Goal: Transaction & Acquisition: Purchase product/service

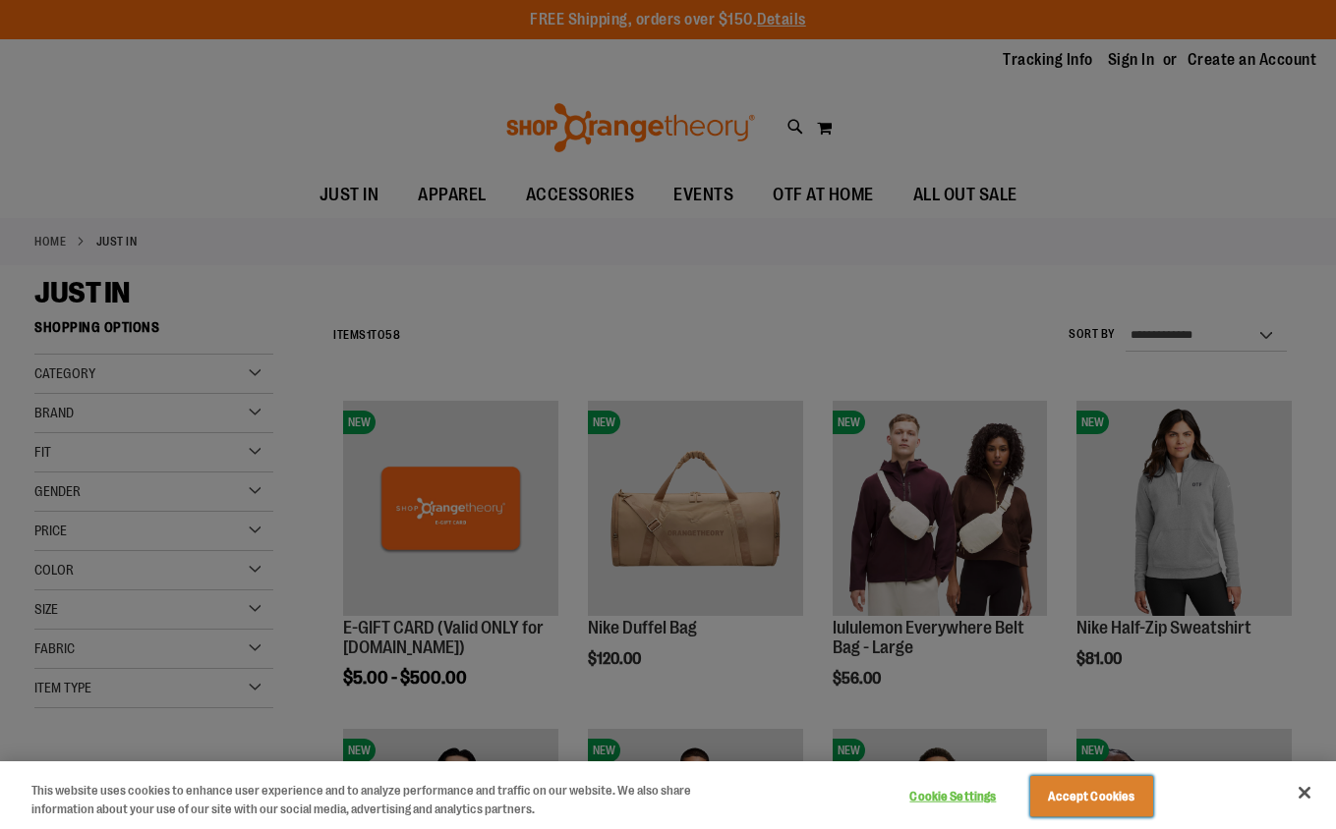
click at [1116, 800] on button "Accept Cookies" at bounding box center [1091, 796] width 123 height 41
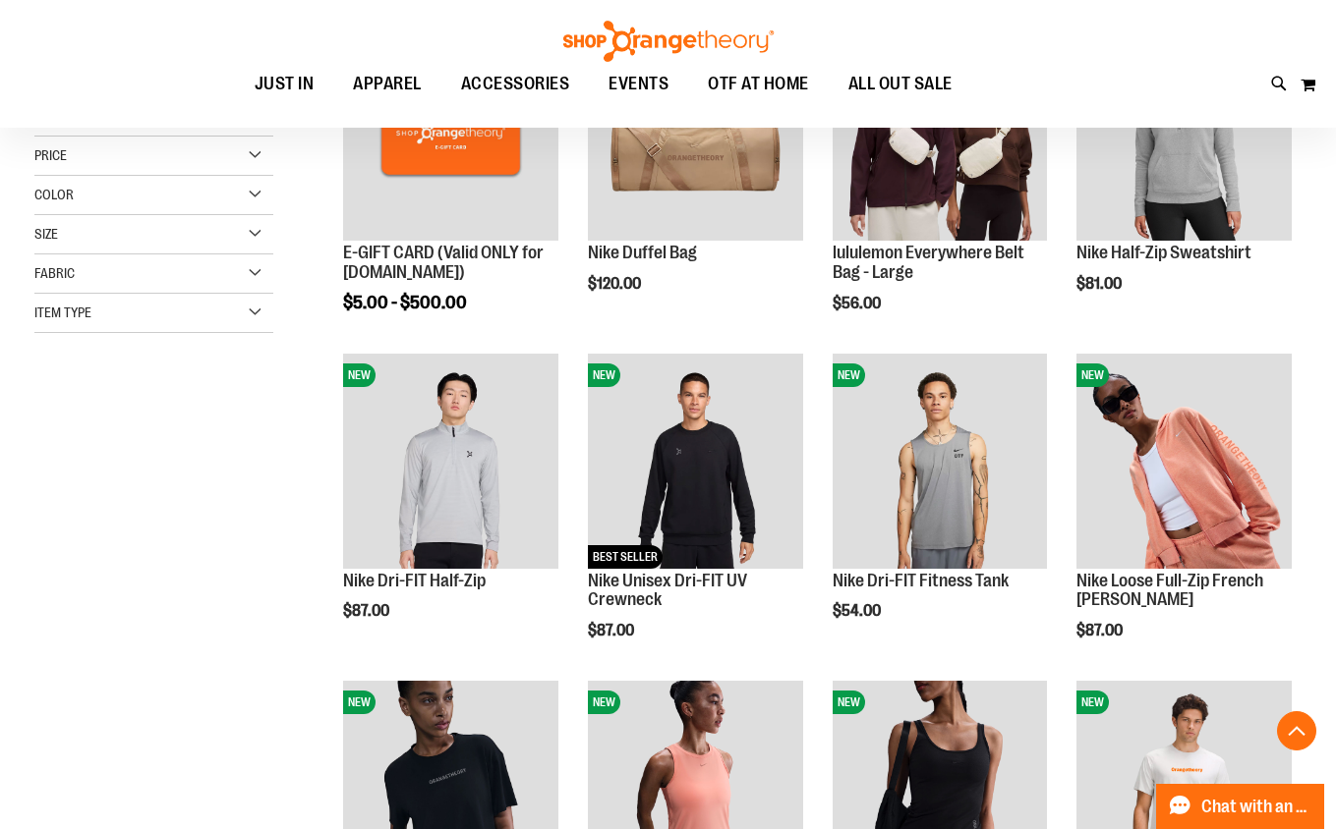
scroll to position [383, 0]
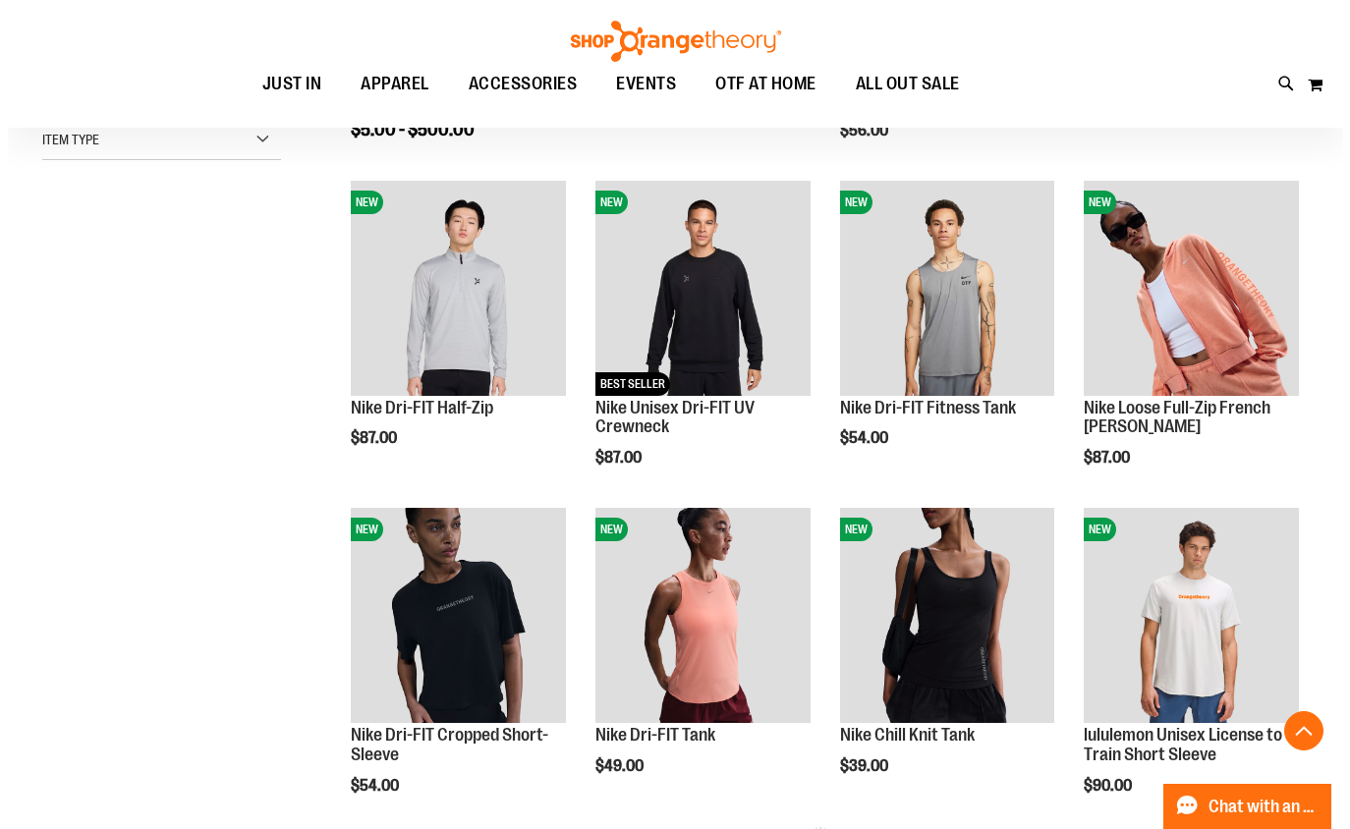
scroll to position [554, 0]
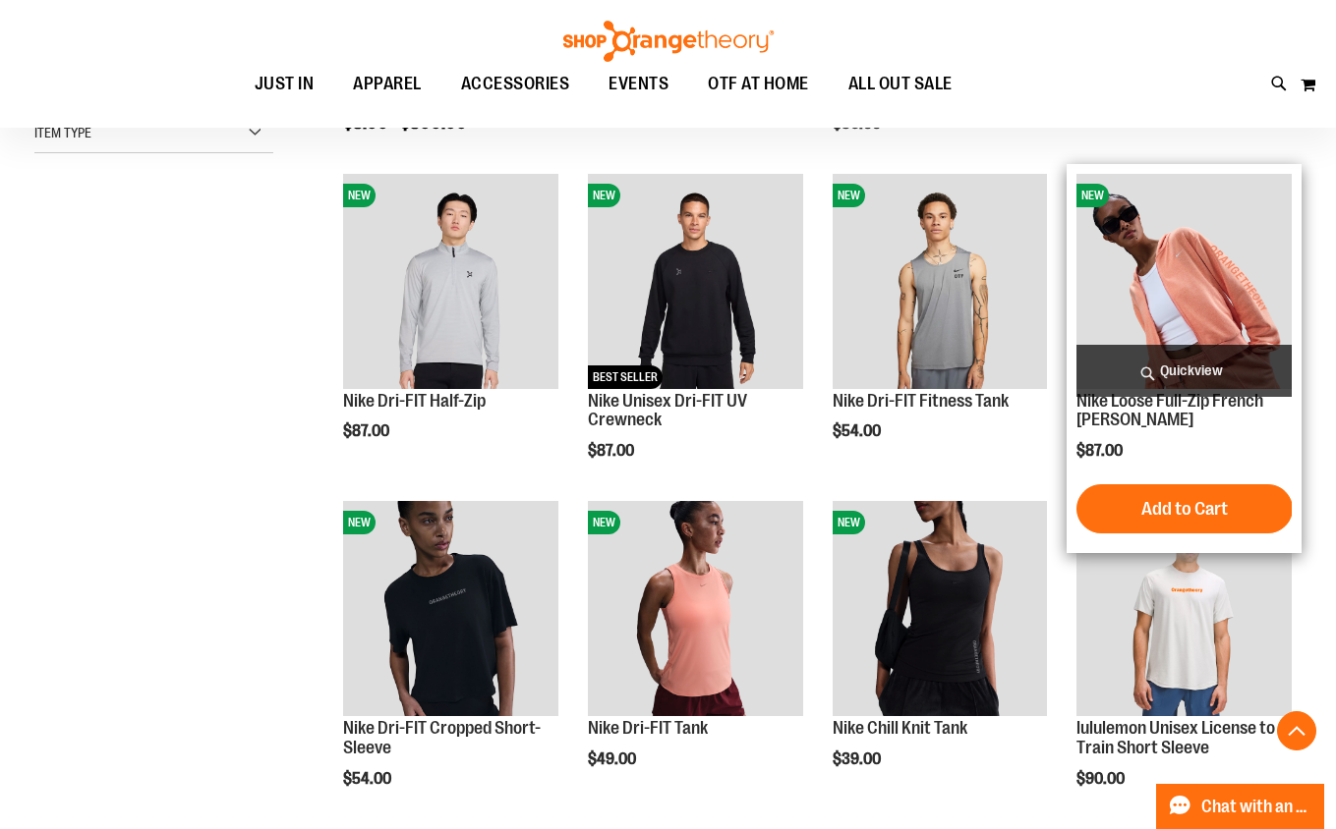
click at [1173, 365] on span "Quickview" at bounding box center [1183, 371] width 215 height 52
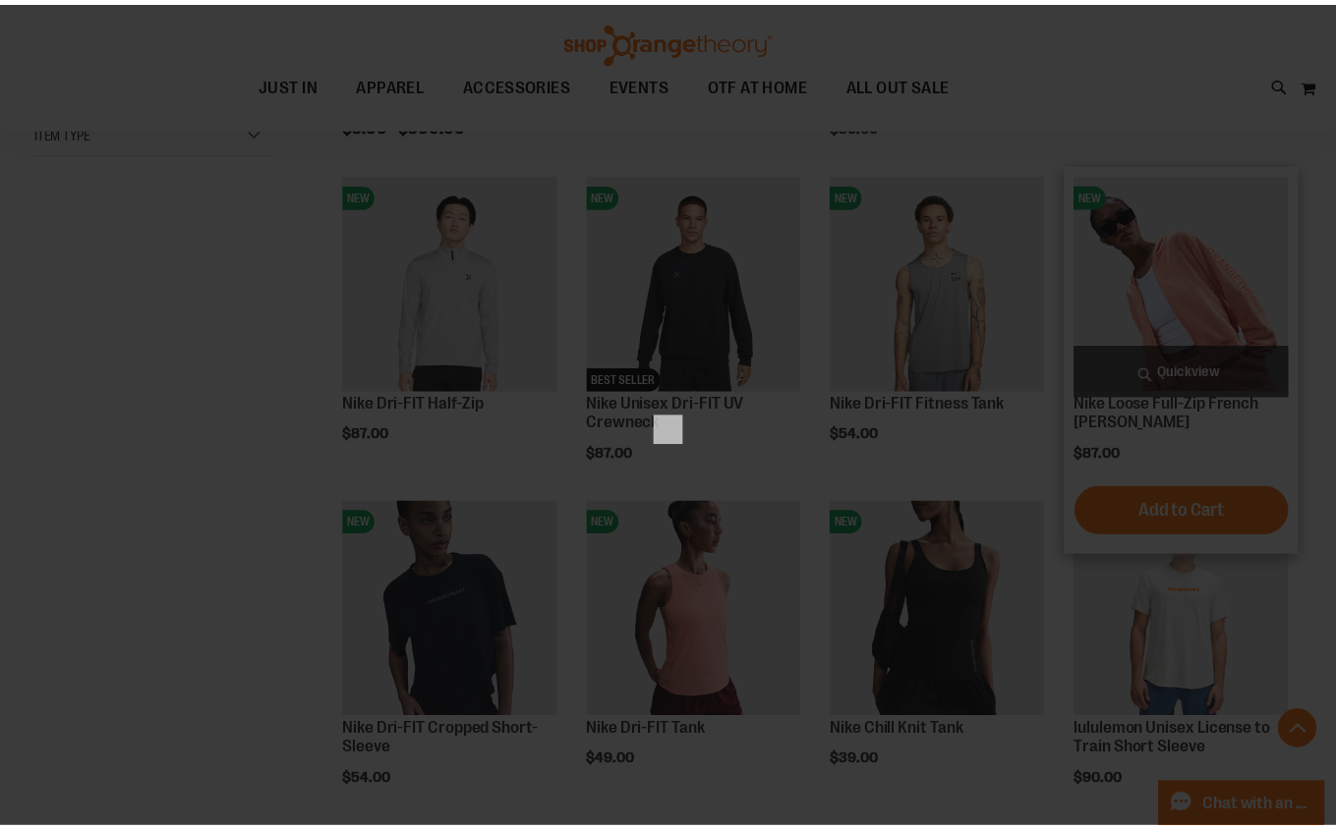
scroll to position [0, 0]
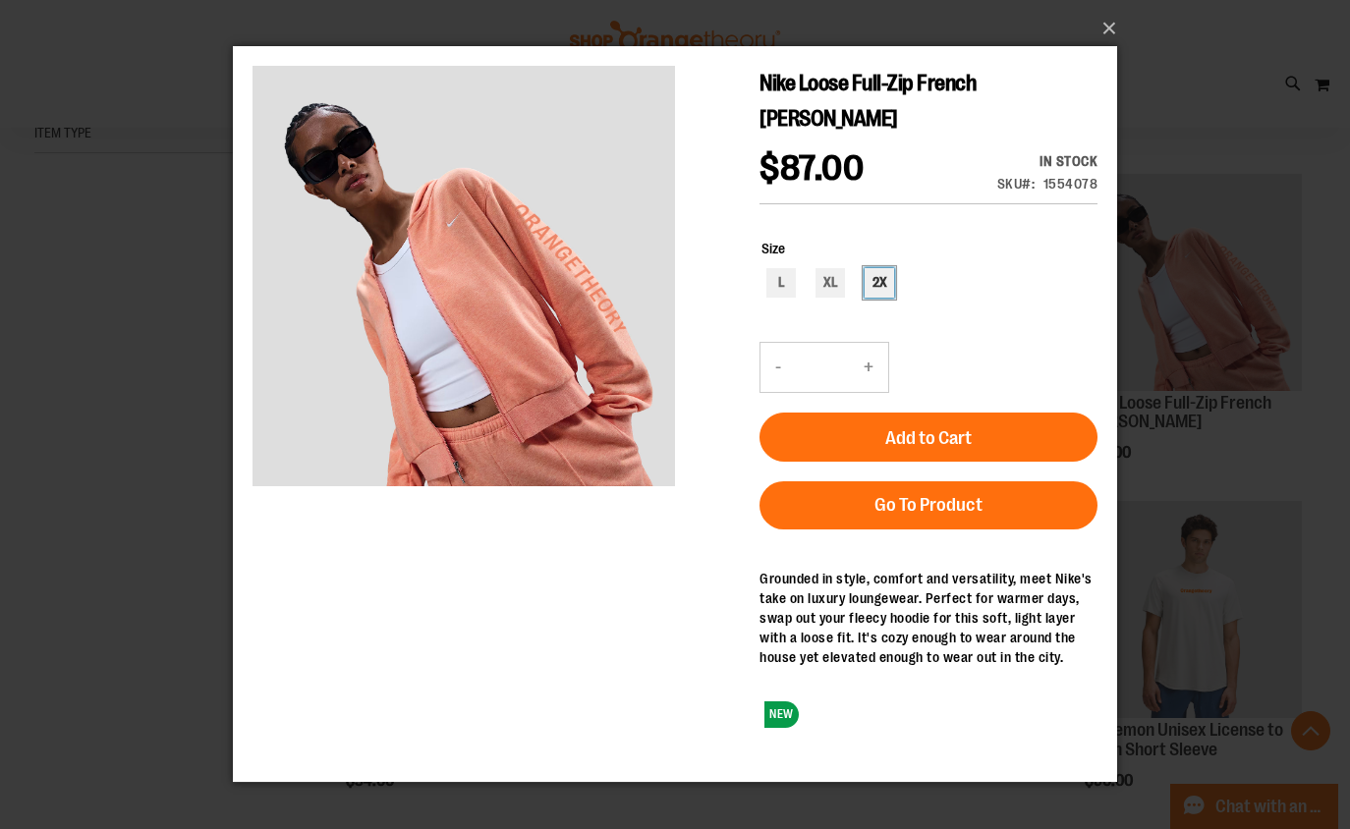
click at [879, 279] on div "2X" at bounding box center [879, 282] width 29 height 29
type input "***"
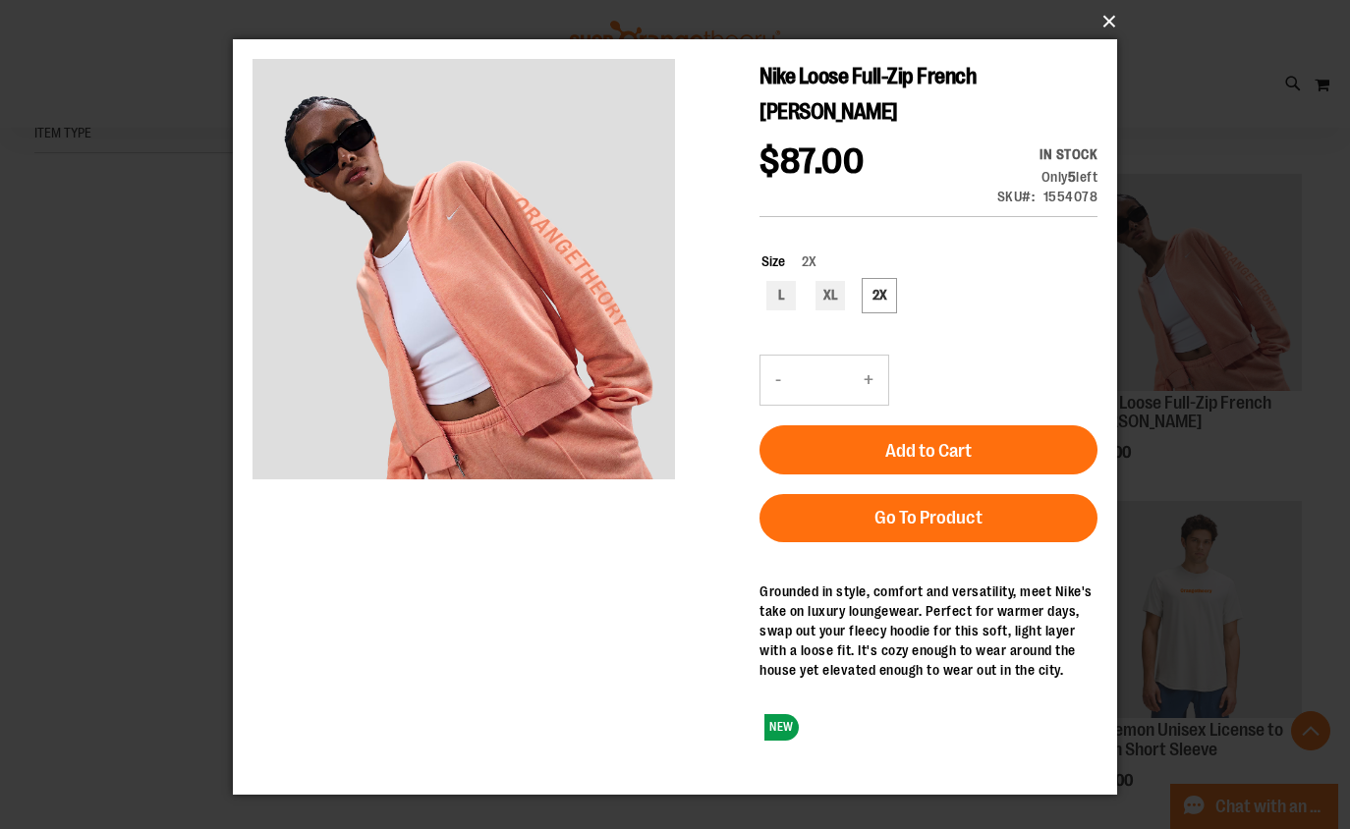
click at [1103, 17] on button "×" at bounding box center [681, 21] width 884 height 43
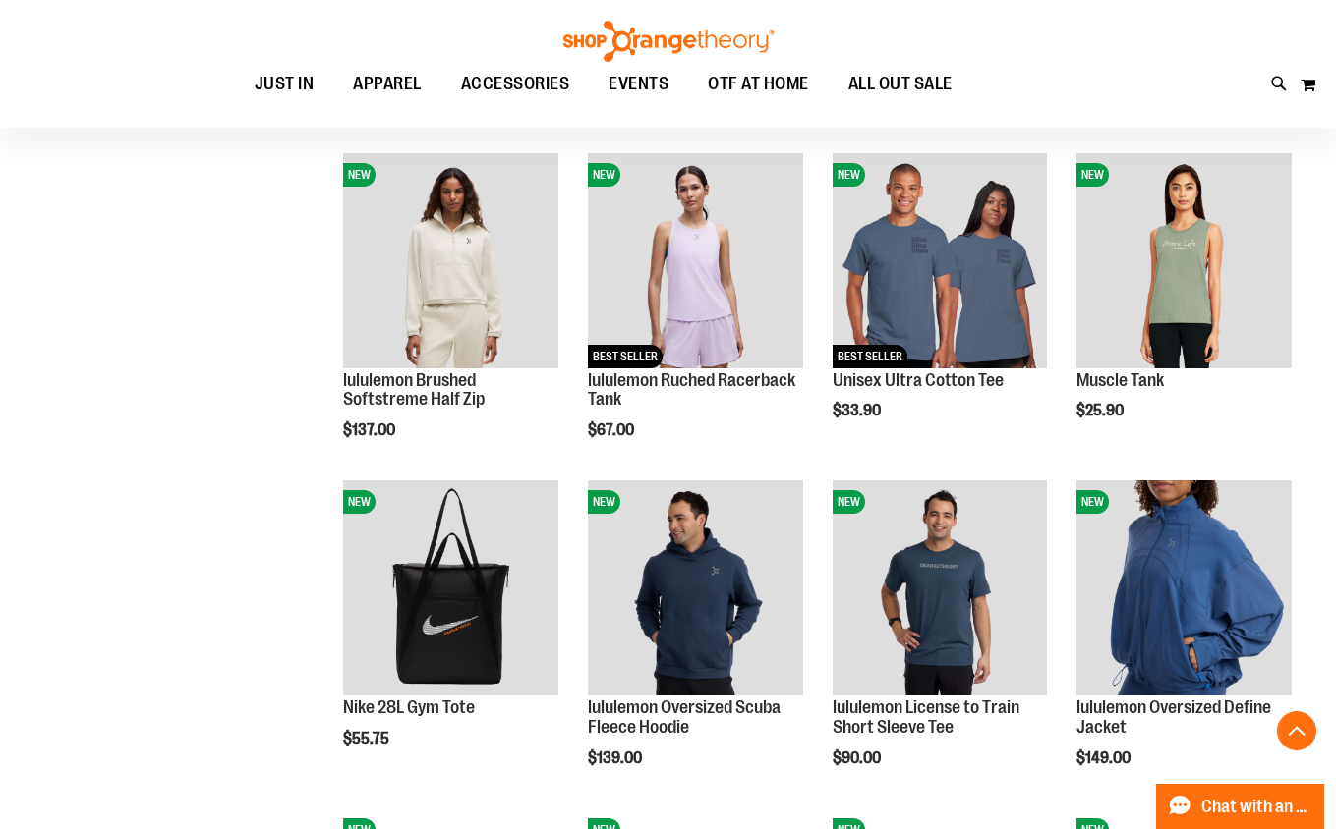
scroll to position [1238, 0]
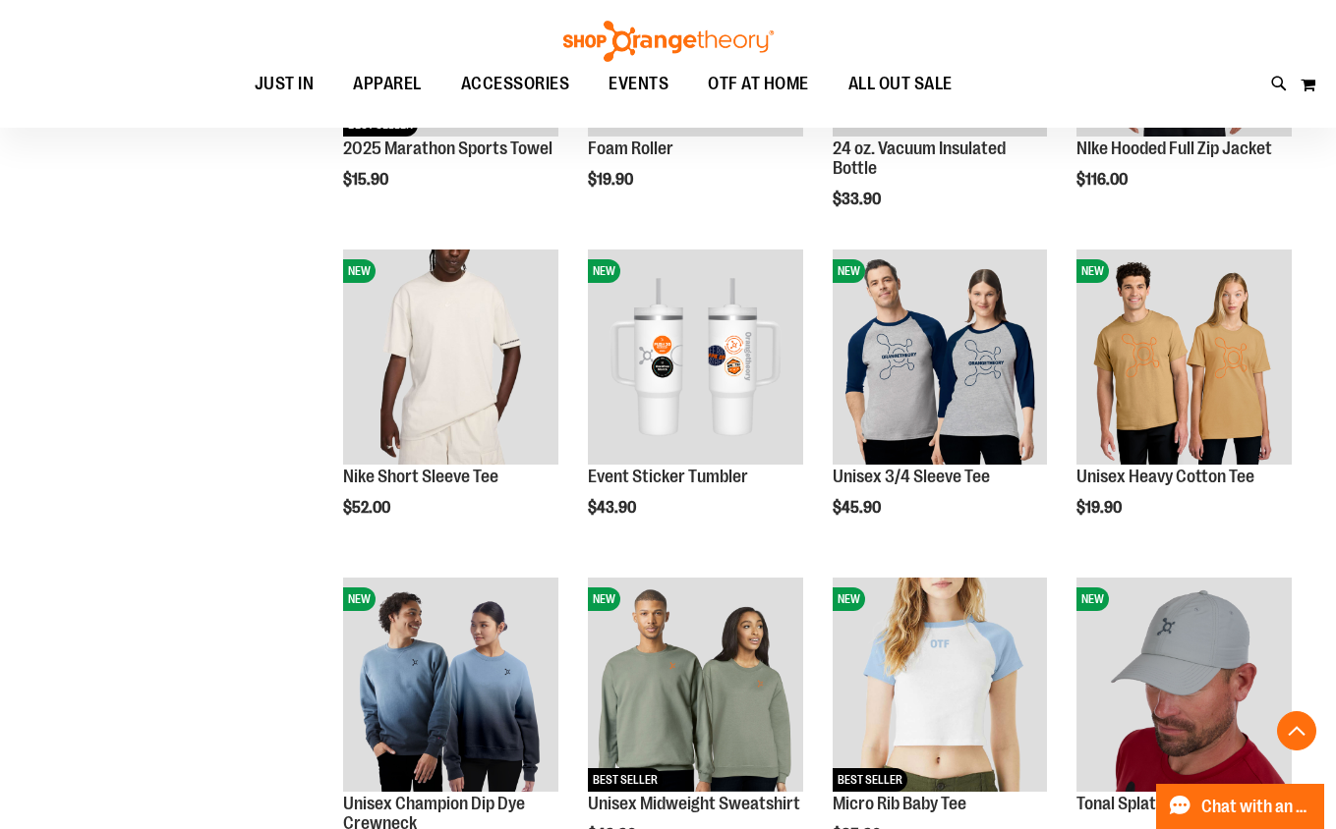
scroll to position [2450, 0]
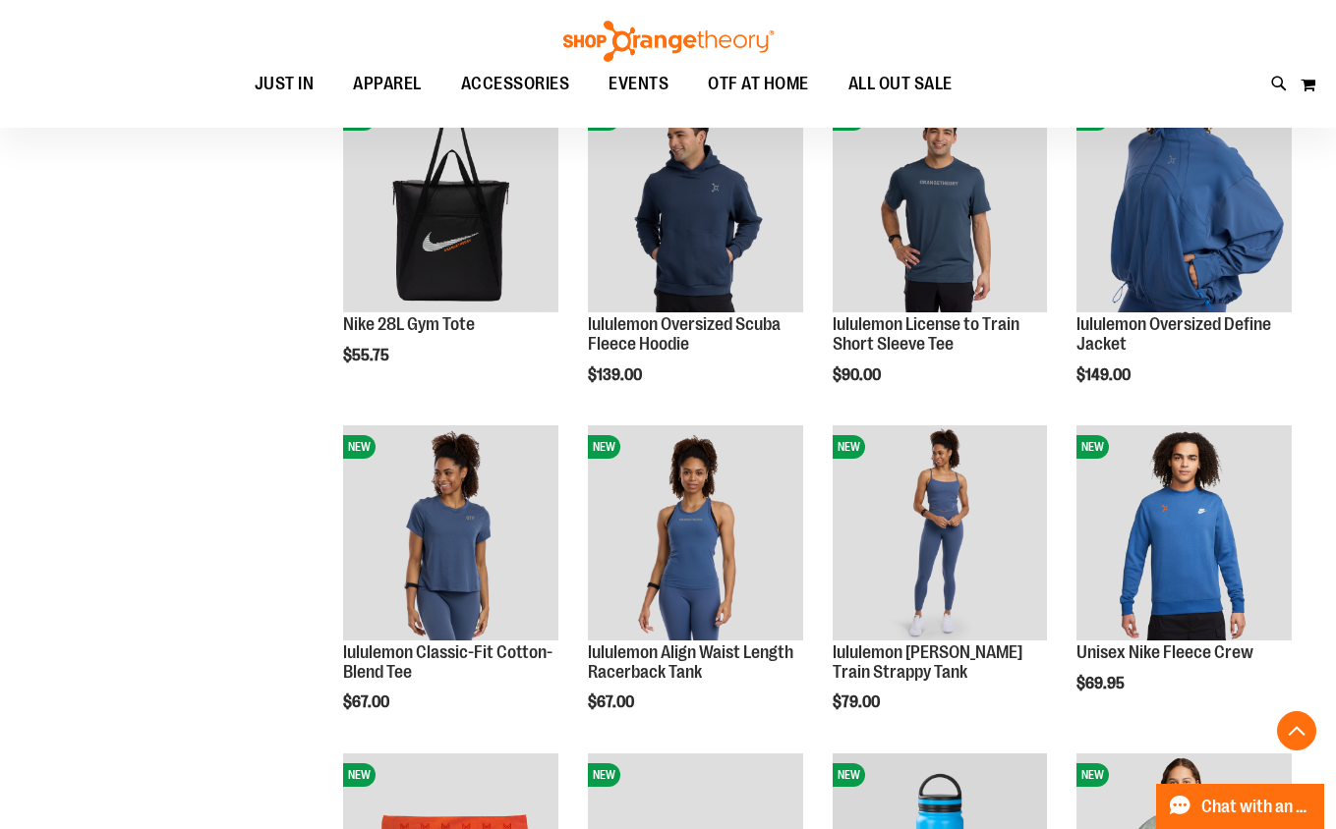
scroll to position [643, 0]
